Goal: Task Accomplishment & Management: Use online tool/utility

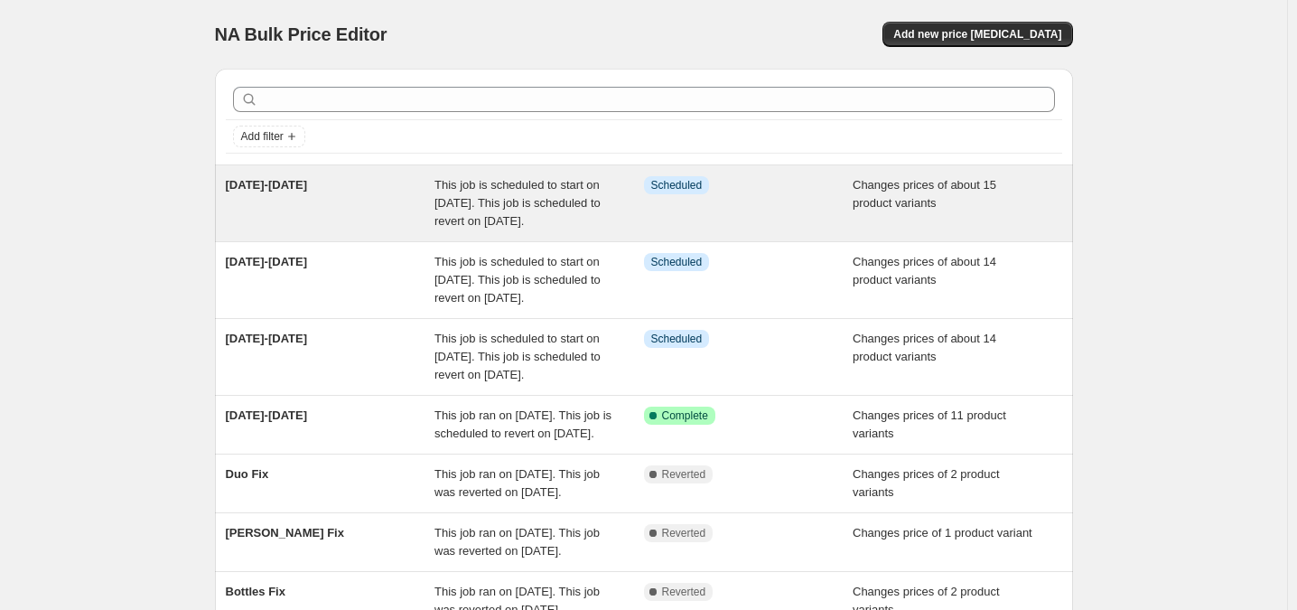
click at [592, 228] on span "This job is scheduled to start on [DATE]. This job is scheduled to revert on [D…" at bounding box center [517, 203] width 166 height 50
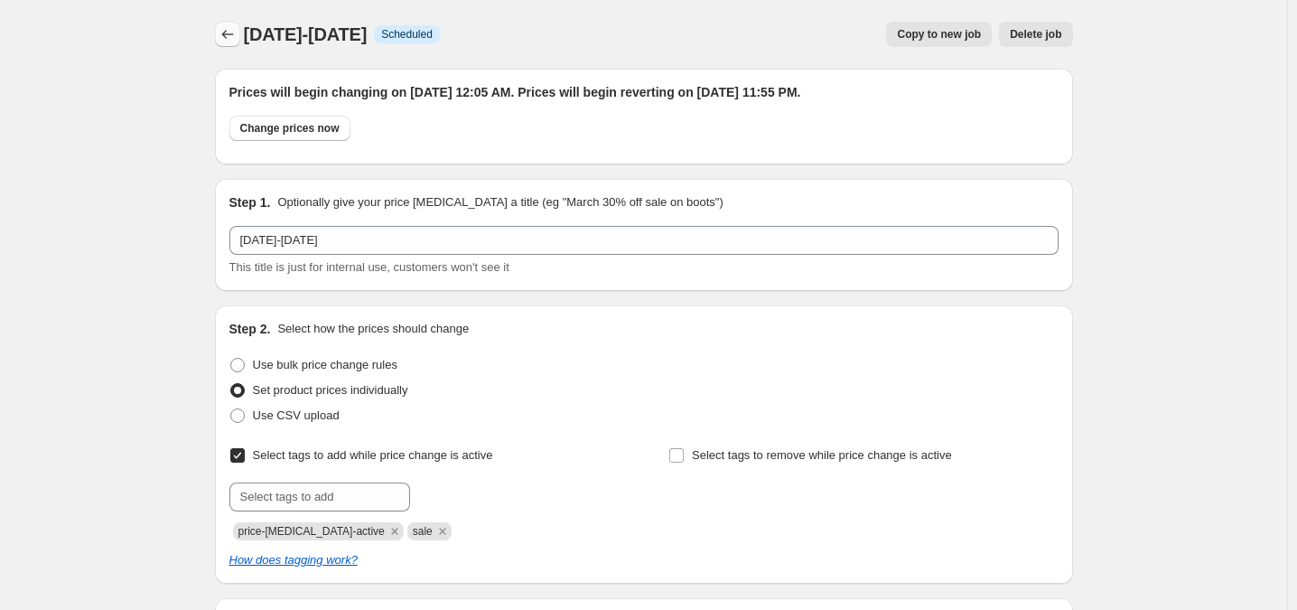
click at [230, 29] on icon "Price change jobs" at bounding box center [228, 34] width 18 height 18
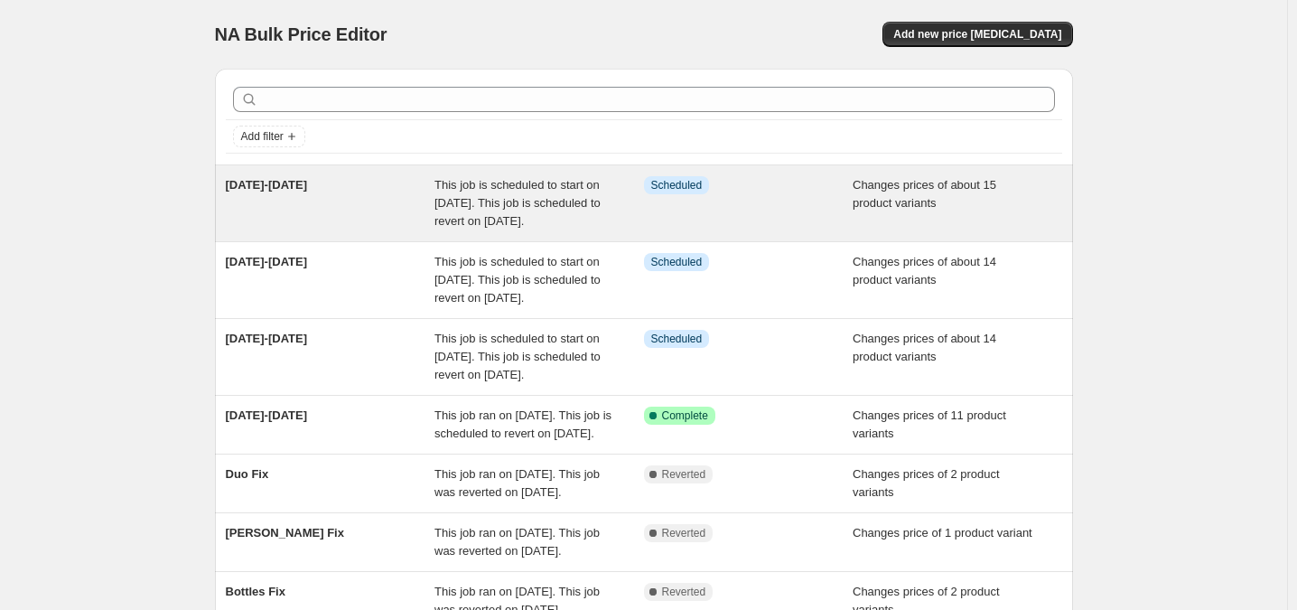
click at [545, 226] on span "This job is scheduled to start on [DATE]. This job is scheduled to revert on [D…" at bounding box center [517, 203] width 166 height 50
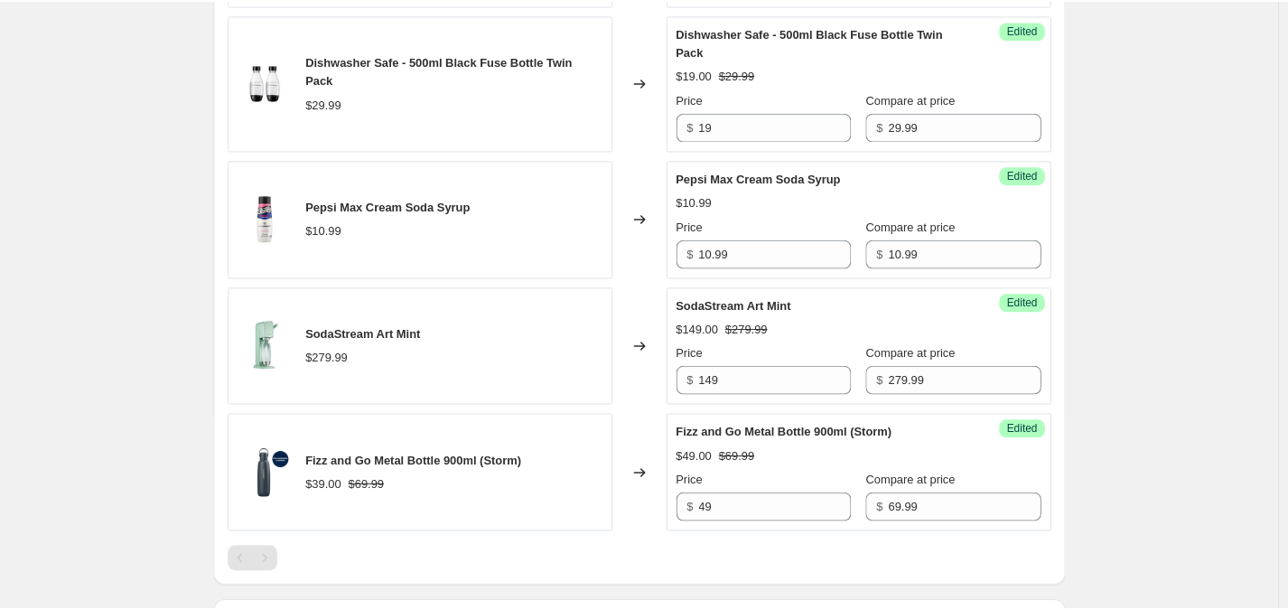
scroll to position [2348, 0]
